Goal: Information Seeking & Learning: Learn about a topic

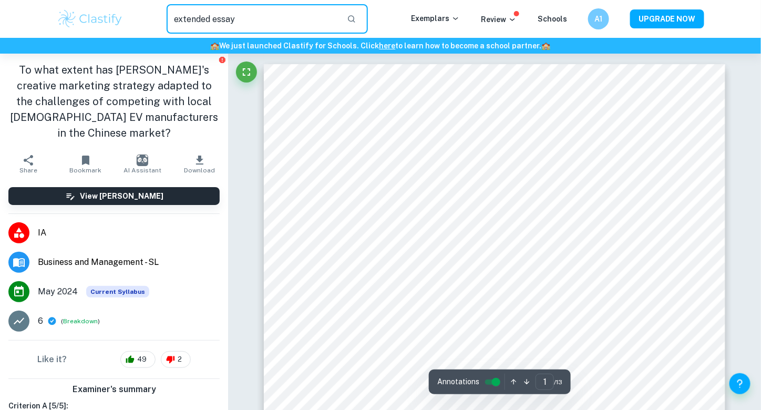
type input "extended essay"
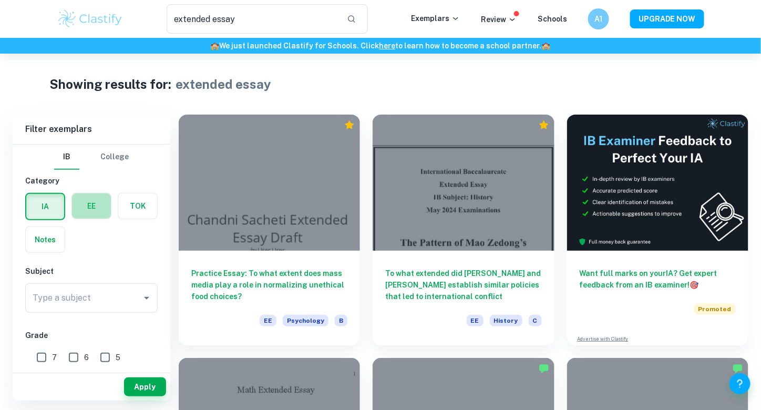
click at [100, 205] on label "button" at bounding box center [91, 205] width 39 height 25
click at [0, 0] on input "radio" at bounding box center [0, 0] width 0 height 0
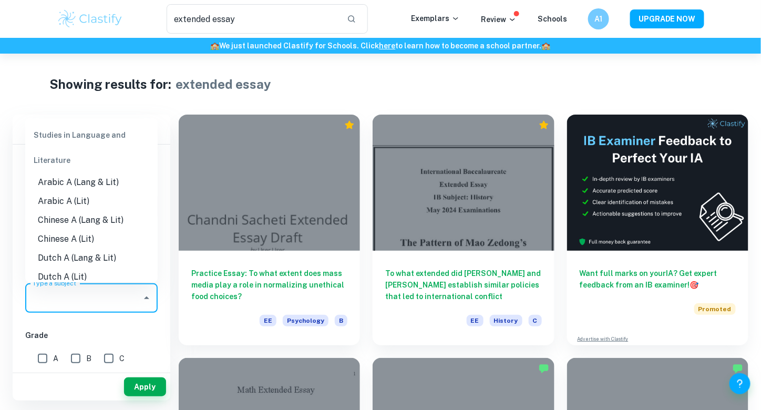
click at [70, 293] on input "Type a subject" at bounding box center [83, 298] width 107 height 20
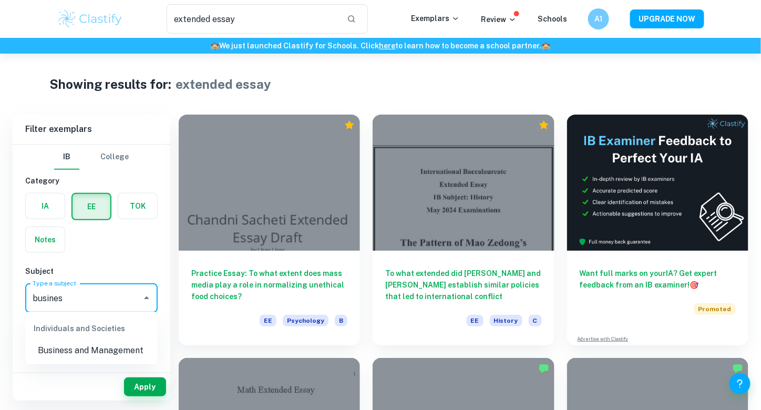
click at [88, 348] on li "Business and Management" at bounding box center [91, 350] width 132 height 19
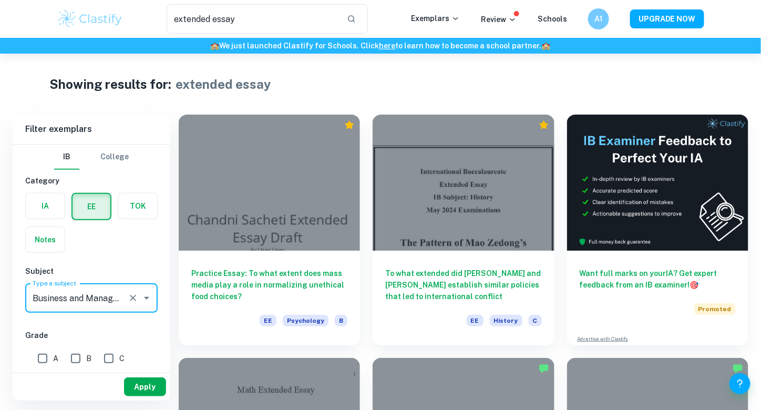
type input "Business and Management"
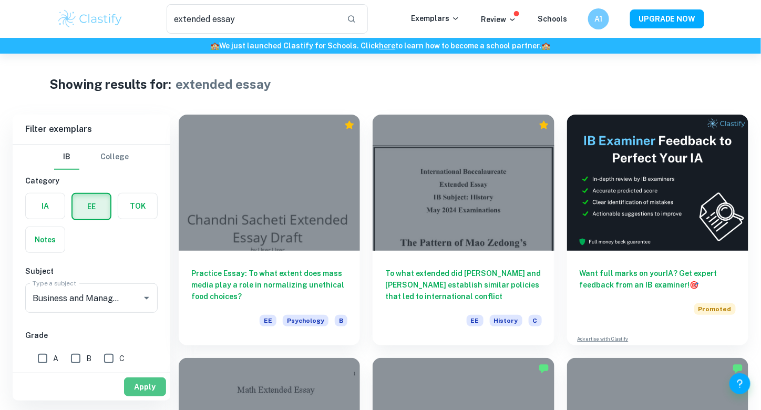
click at [144, 382] on button "Apply" at bounding box center [145, 386] width 42 height 19
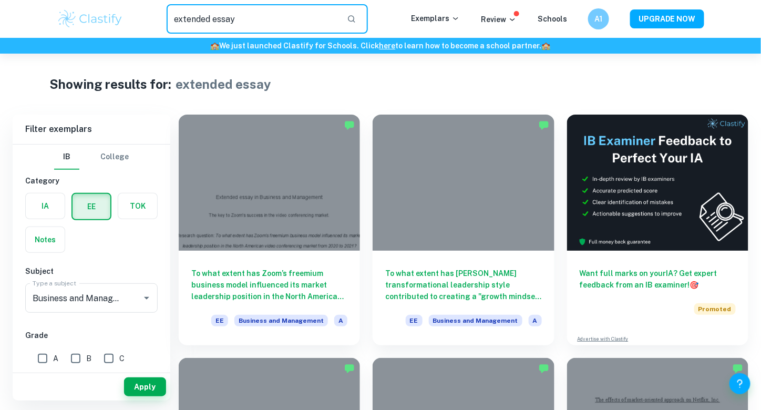
drag, startPoint x: 253, startPoint y: 20, endPoint x: 116, endPoint y: 39, distance: 138.4
click at [116, 39] on header "extended essay ​ Exemplars Review Schools A1 UPGRADE NOW 🏫 We just launched Cla…" at bounding box center [380, 27] width 761 height 54
type input "marketing"
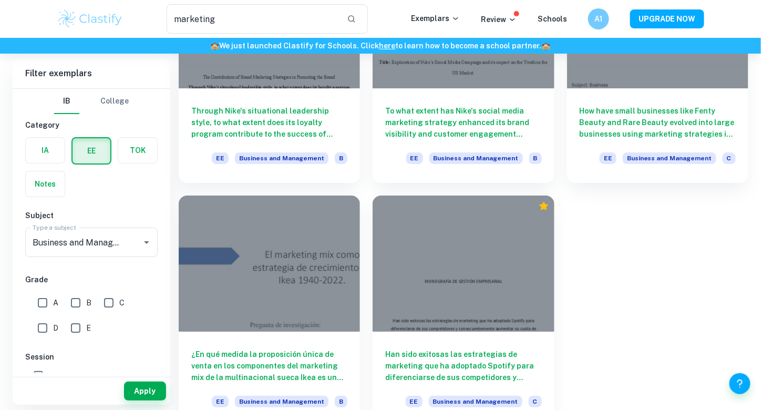
scroll to position [1136, 0]
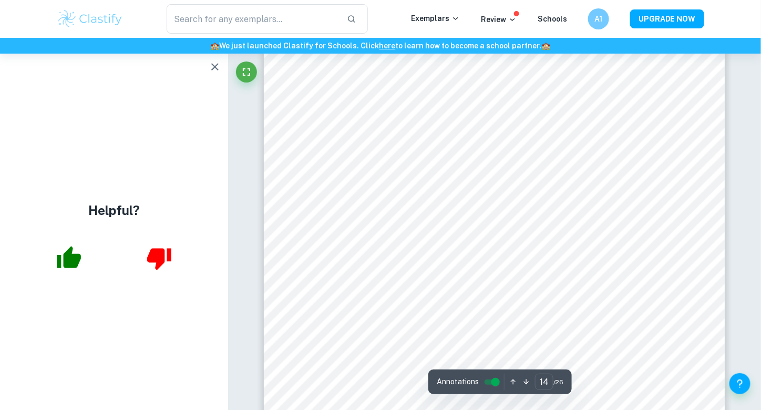
scroll to position [8876, 0]
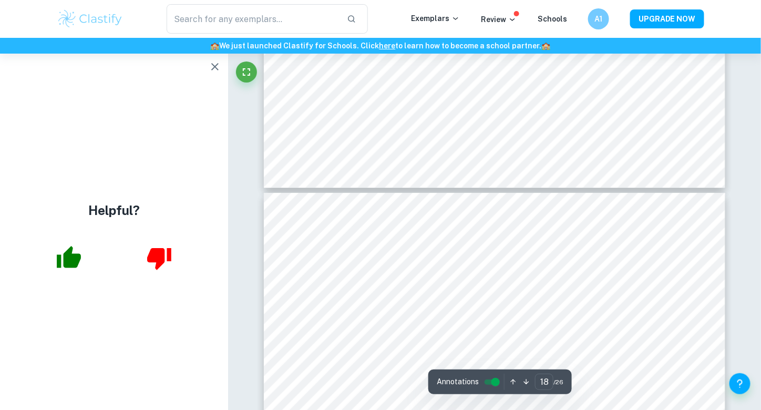
type input "19"
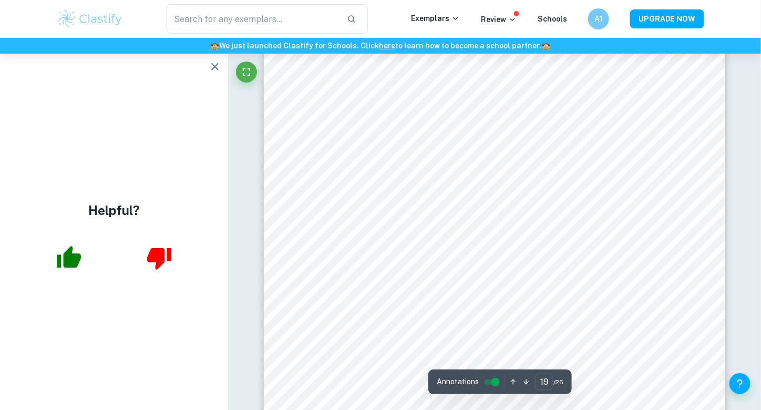
scroll to position [12228, 0]
